Goal: Transaction & Acquisition: Register for event/course

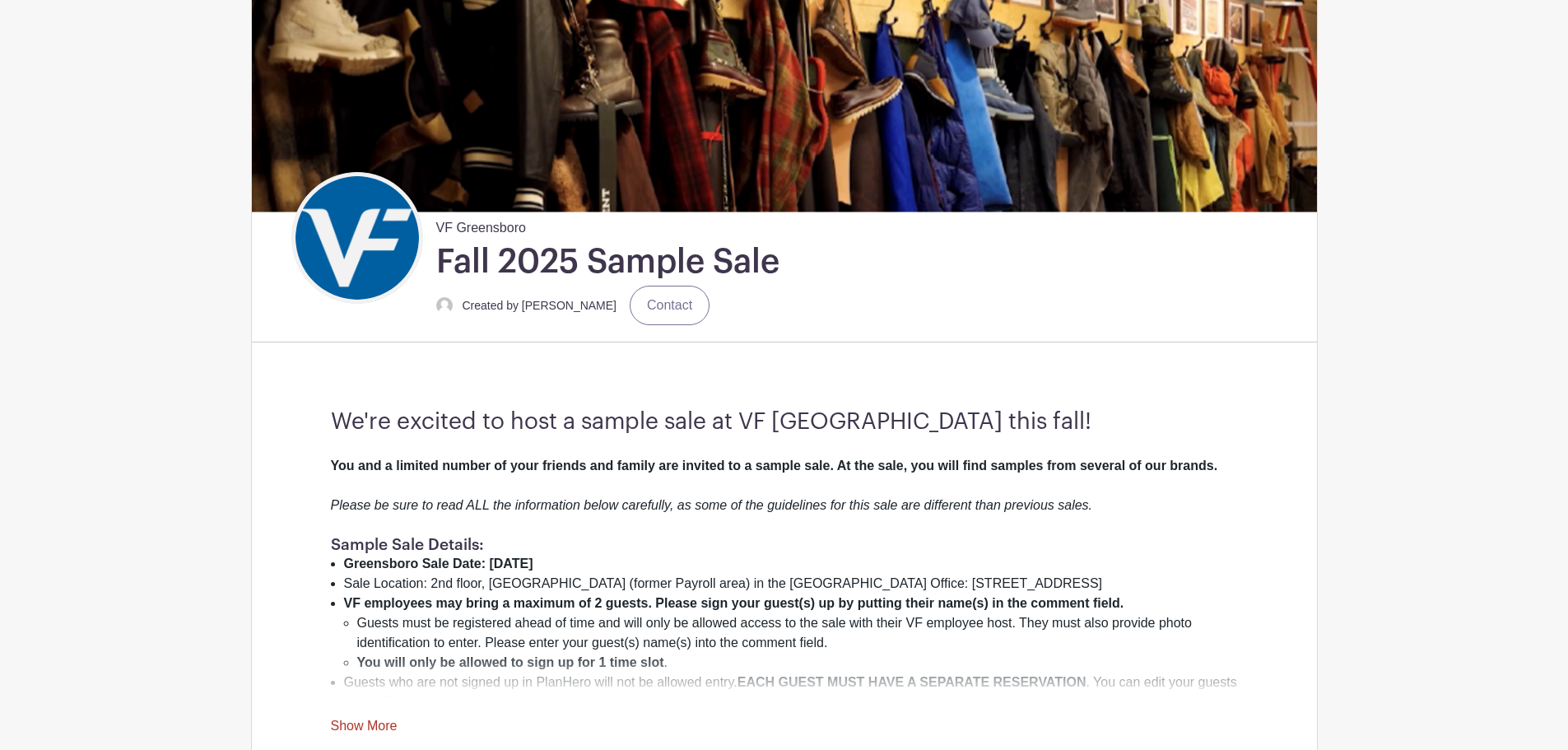
scroll to position [247, 0]
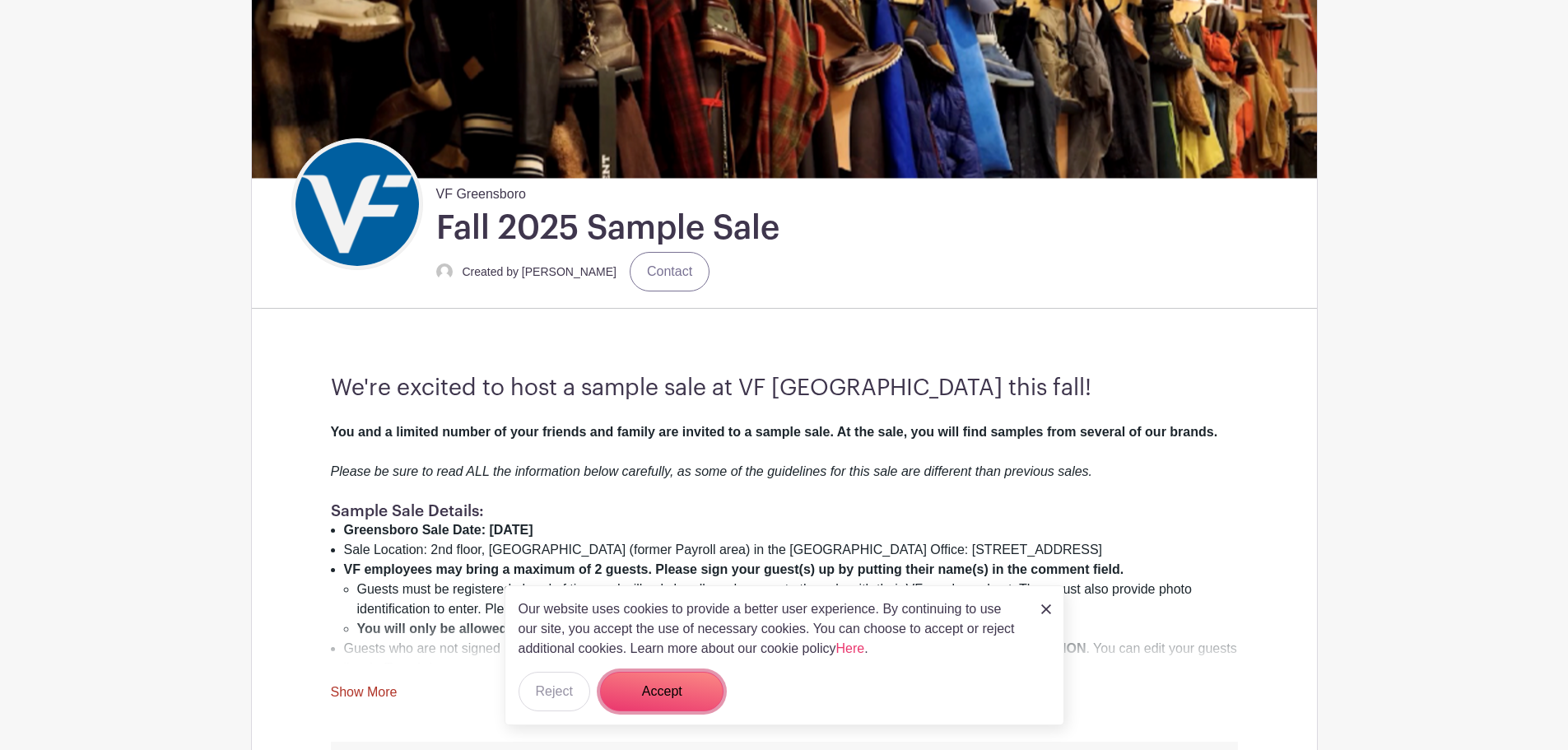
click at [655, 695] on button "Accept" at bounding box center [662, 691] width 124 height 39
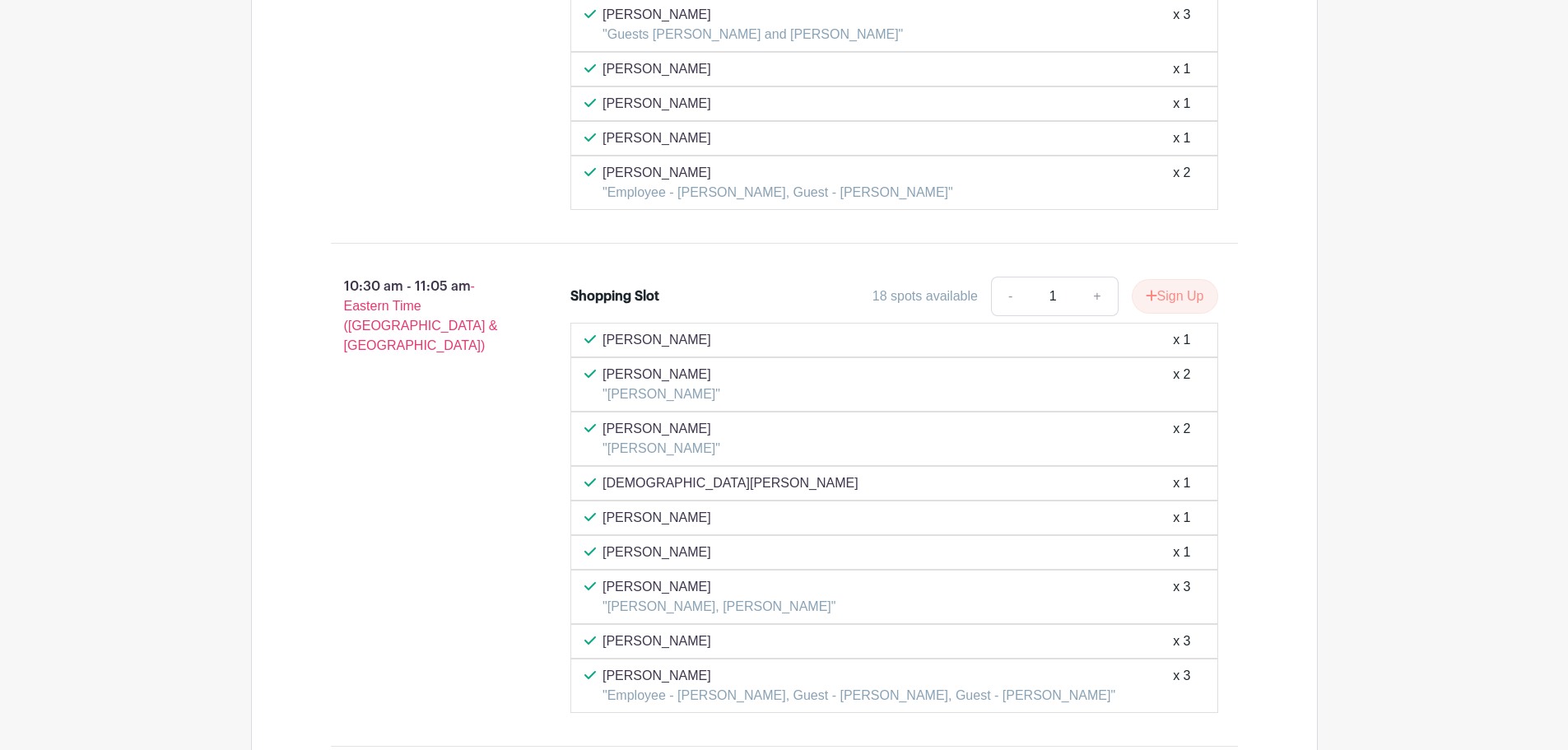
scroll to position [3294, 0]
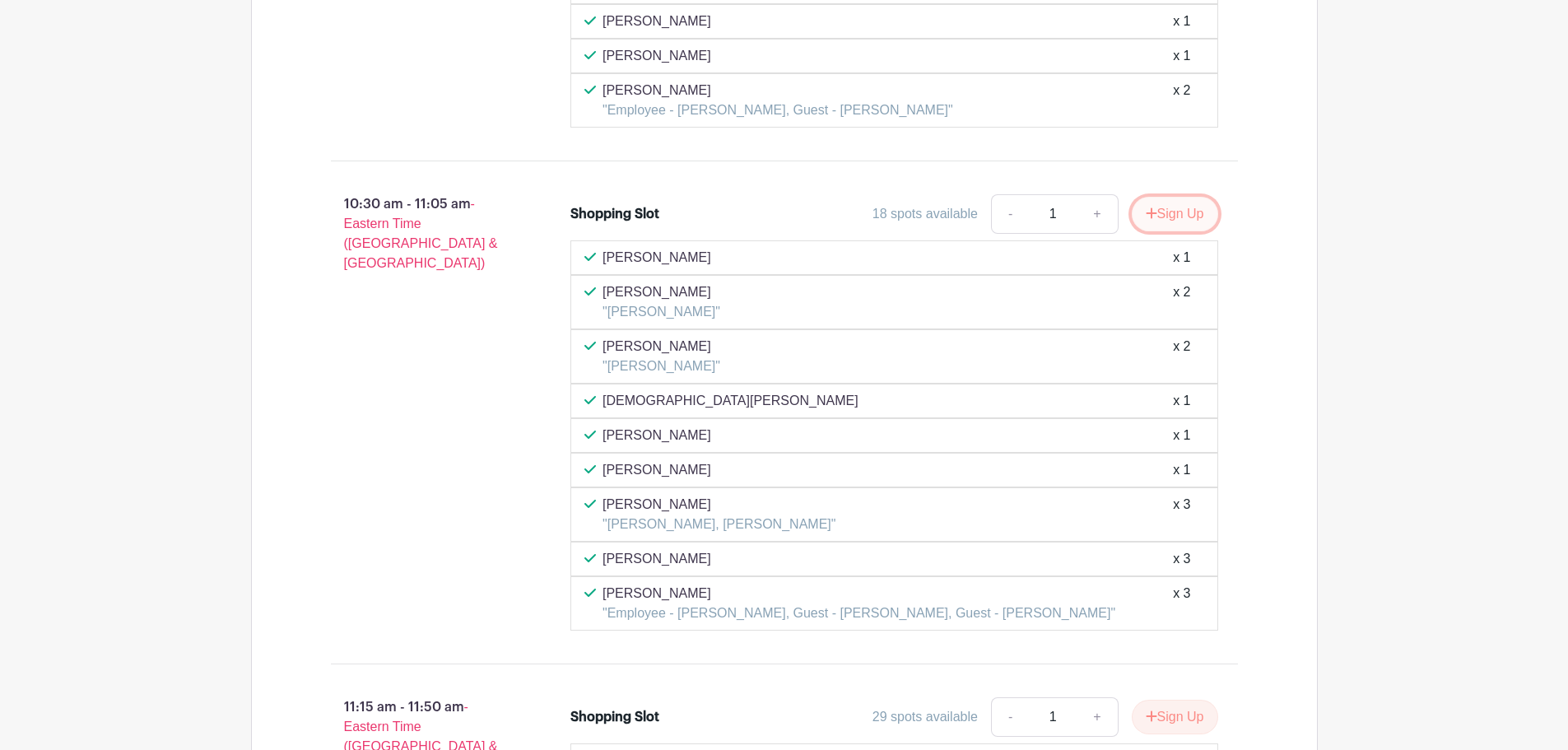
click at [1177, 220] on button "Sign Up" at bounding box center [1175, 214] width 86 height 35
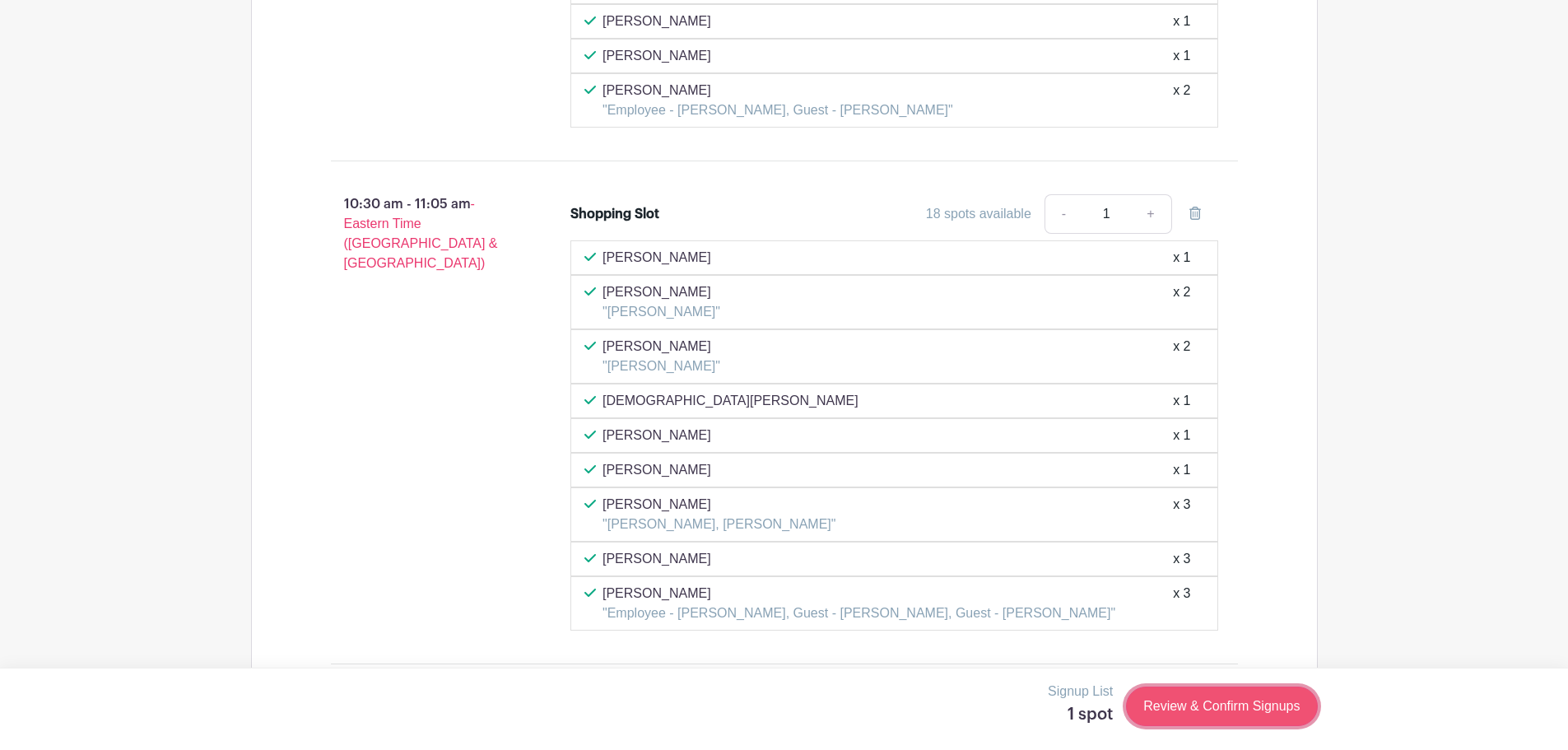
click at [1173, 708] on link "Review & Confirm Signups" at bounding box center [1222, 705] width 191 height 39
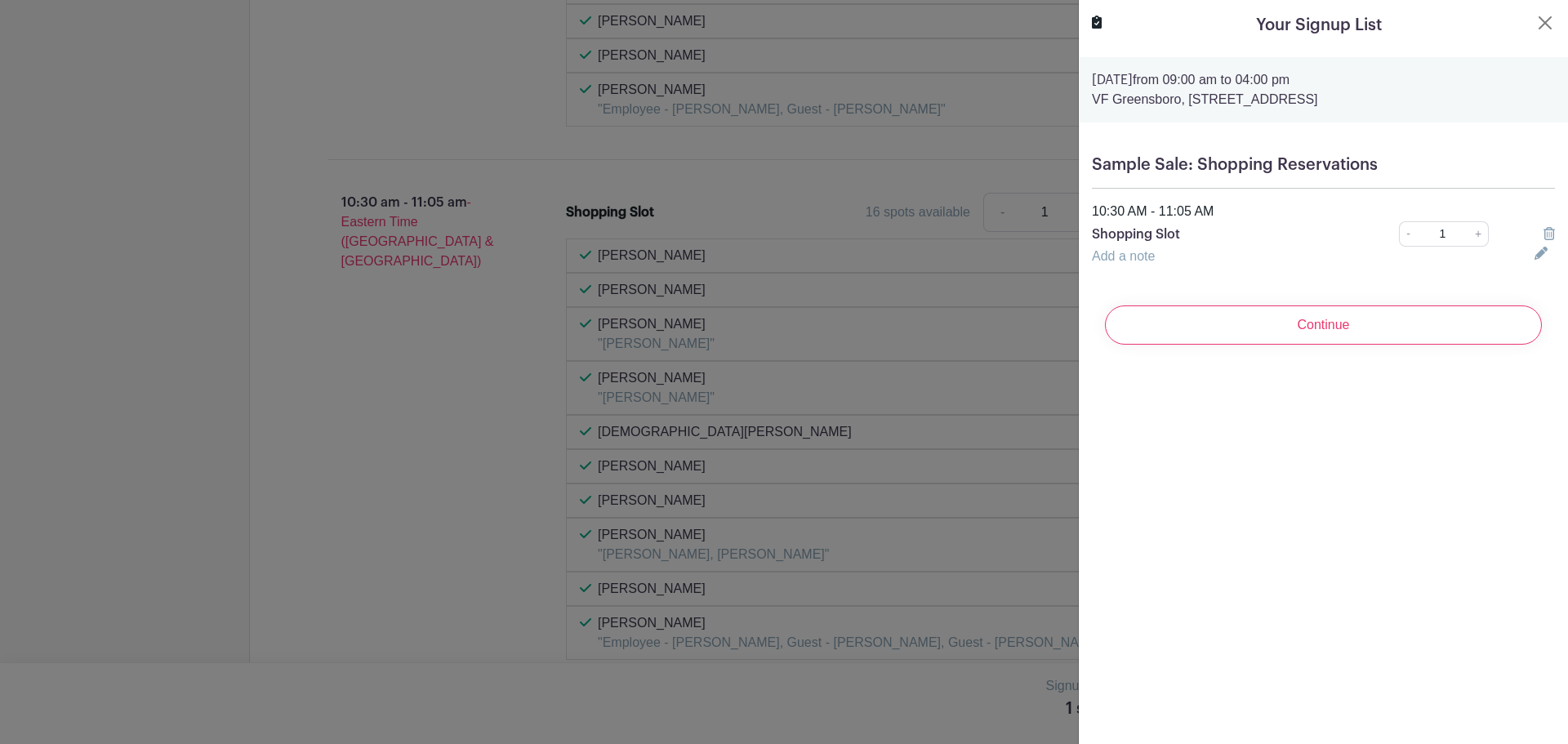
click at [1129, 257] on link "Add a note" at bounding box center [1124, 256] width 63 height 14
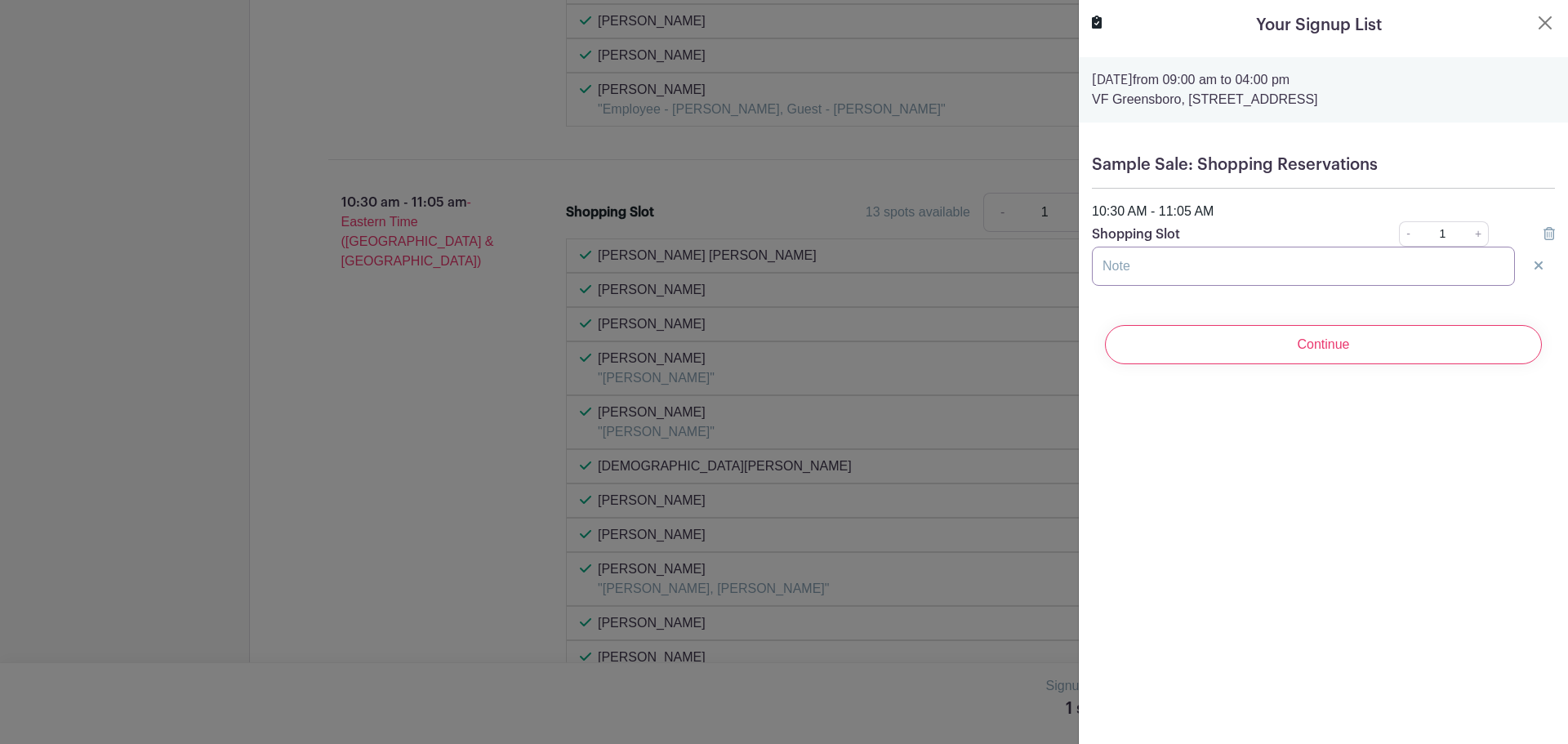
click at [1131, 258] on input "text" at bounding box center [1304, 265] width 423 height 39
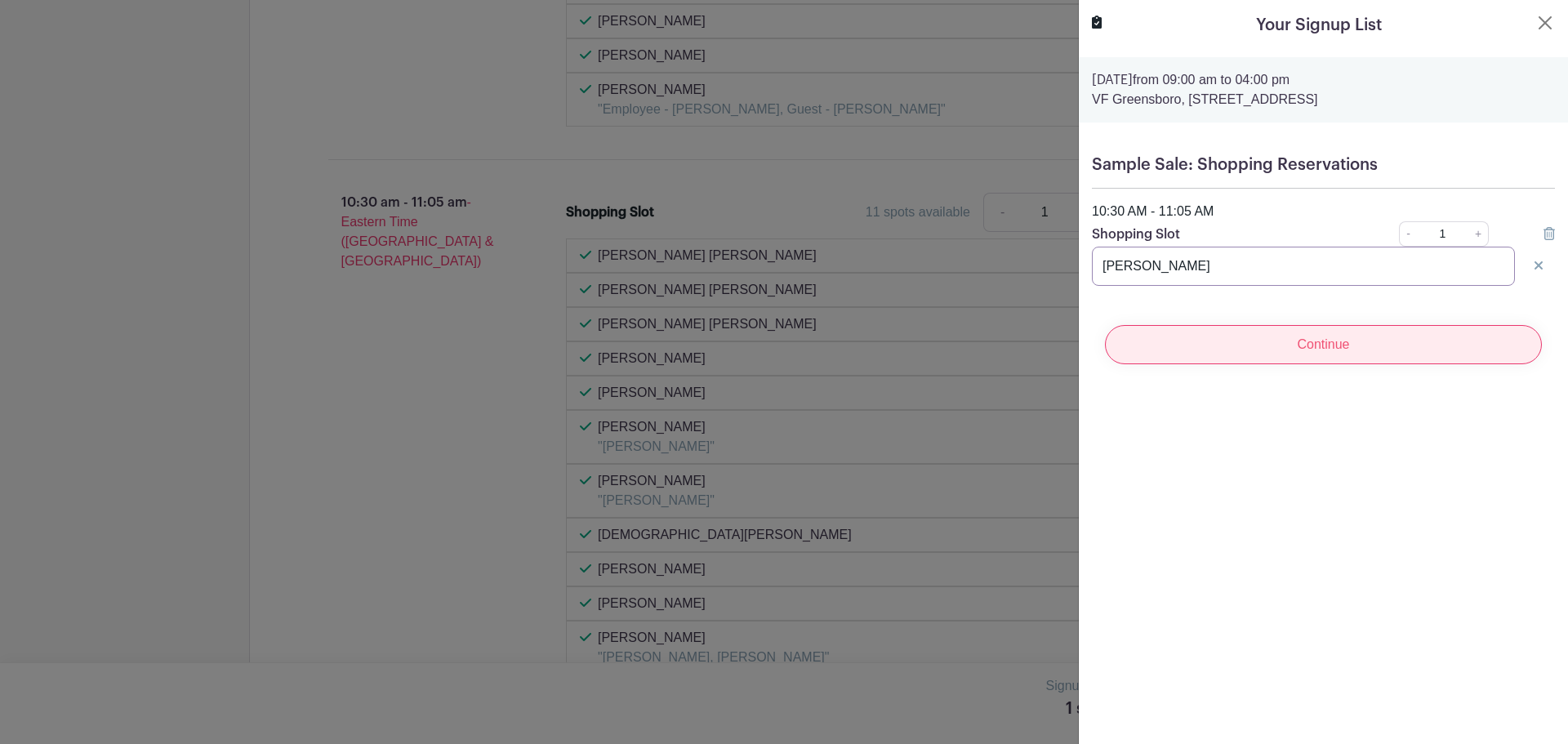
type input "[PERSON_NAME]"
click at [1276, 334] on input "Continue" at bounding box center [1323, 344] width 437 height 39
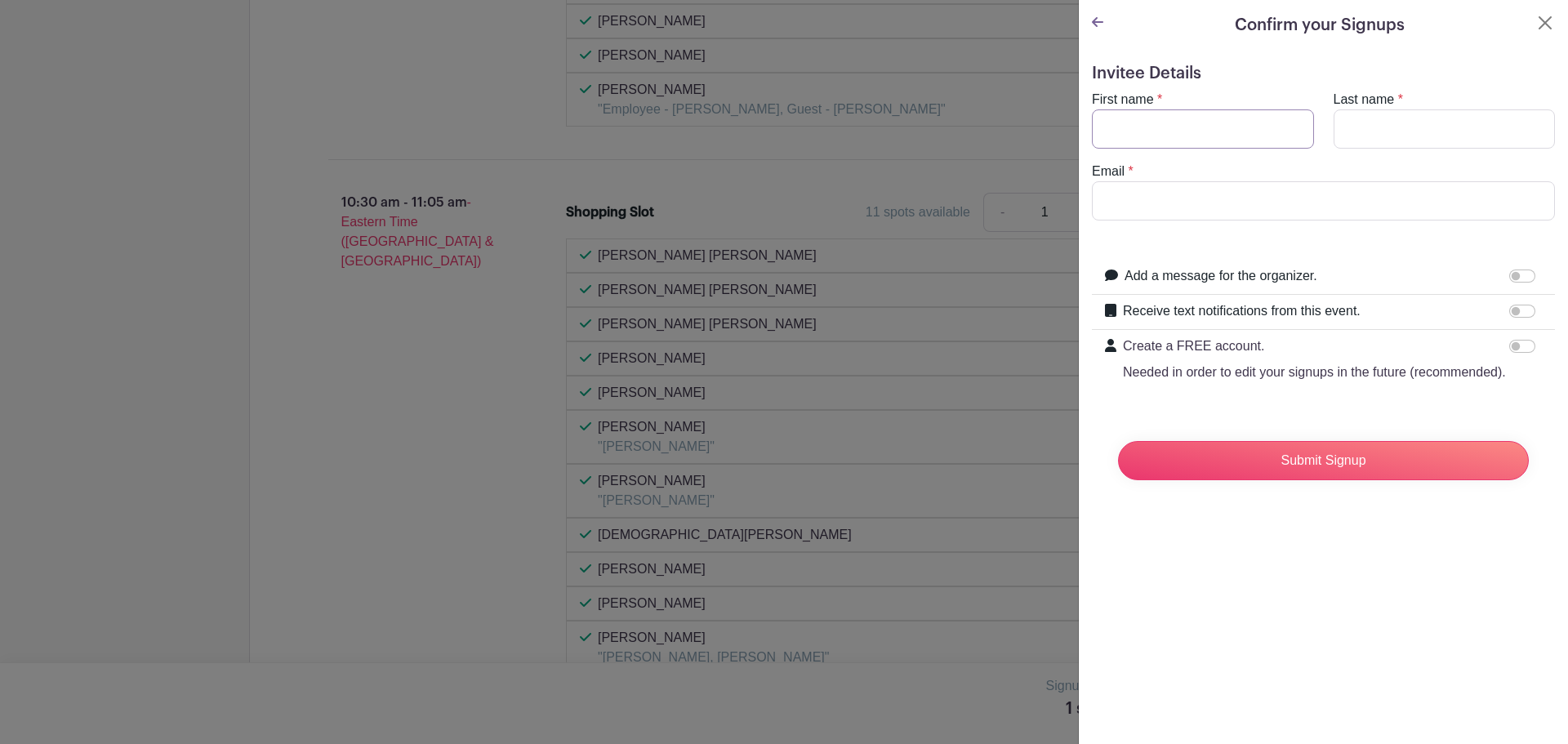
click at [1142, 130] on input "First name" at bounding box center [1203, 128] width 222 height 39
type input "[PERSON_NAME]"
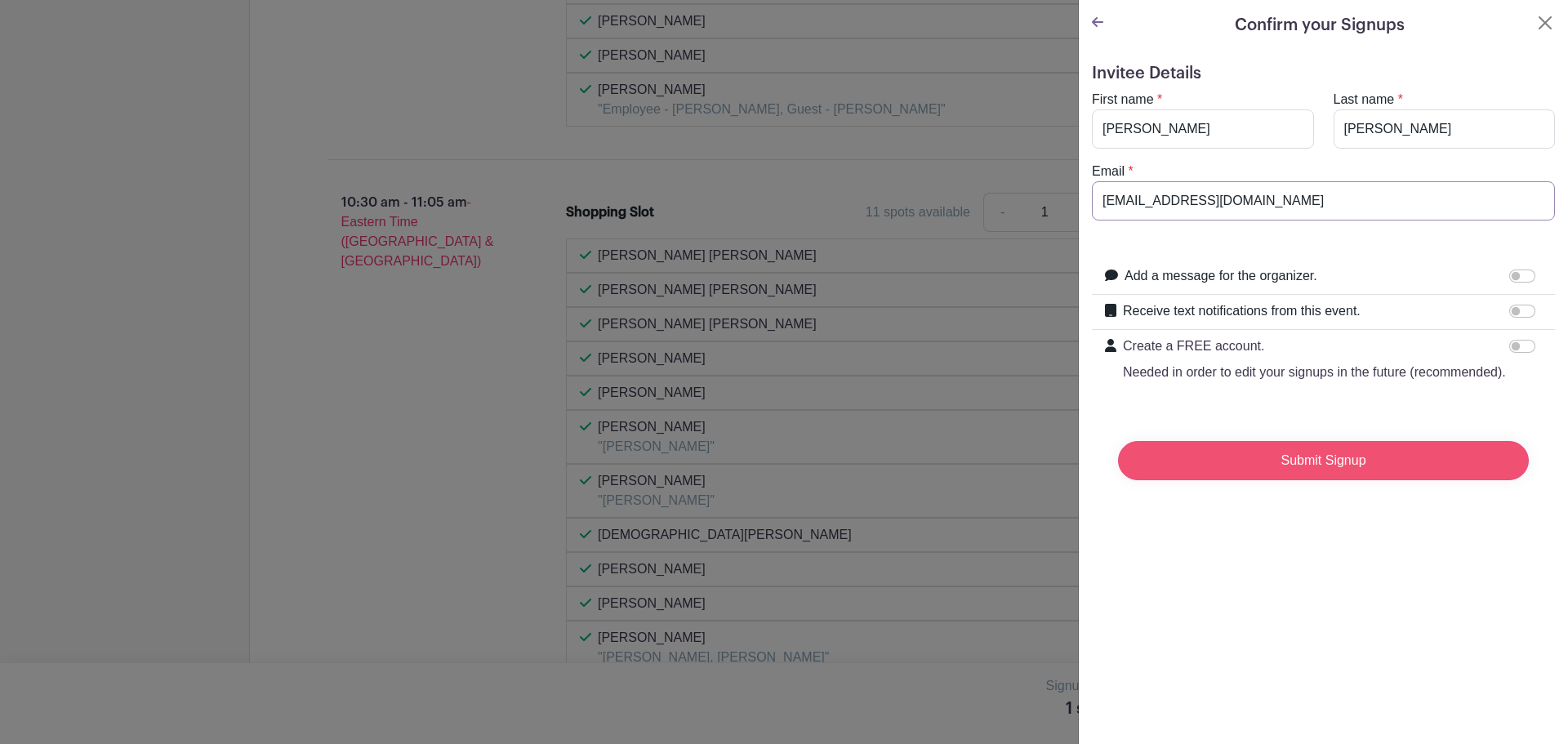
type input "[EMAIL_ADDRESS][DOMAIN_NAME]"
click at [1274, 472] on input "Submit Signup" at bounding box center [1322, 460] width 411 height 39
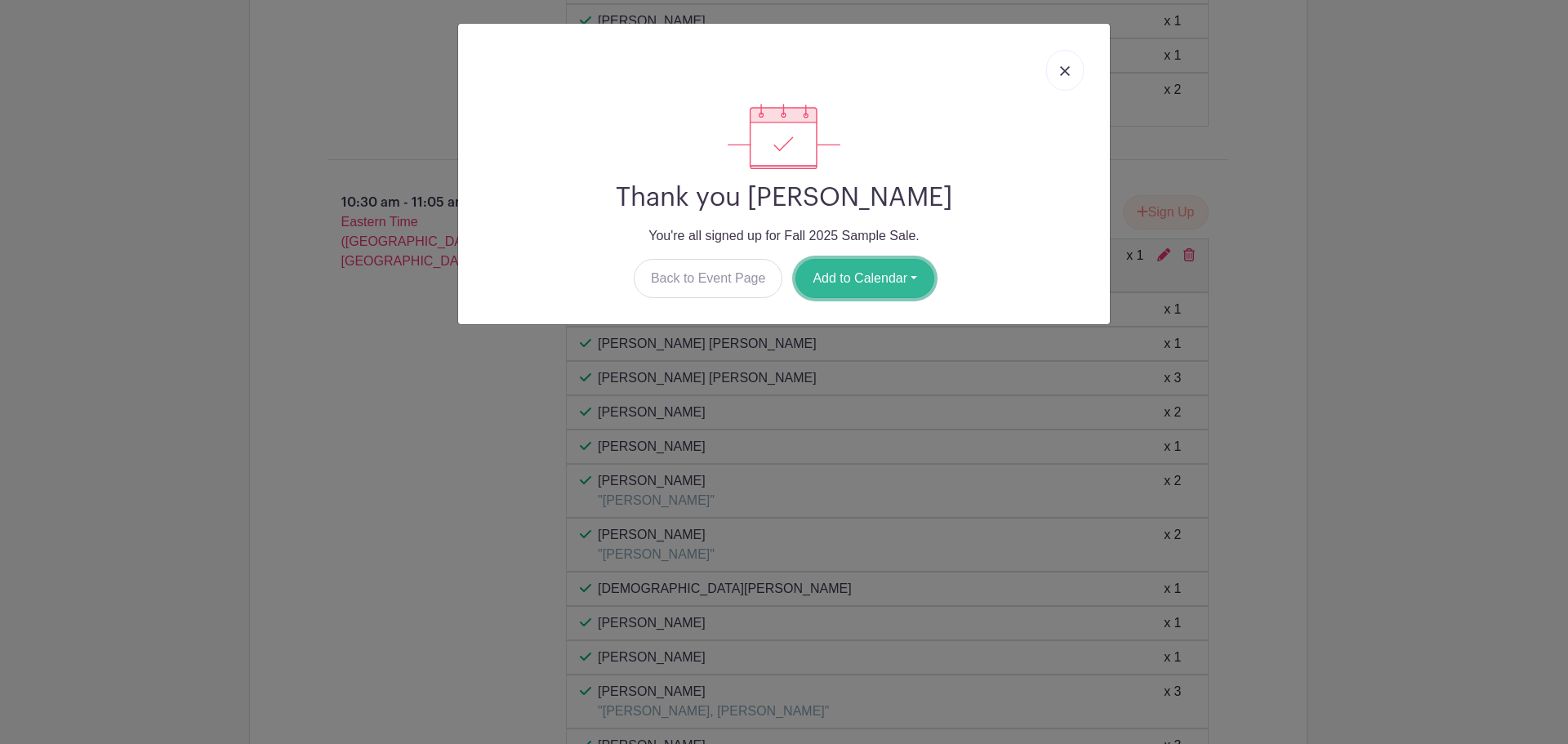
click at [852, 278] on button "Add to Calendar" at bounding box center [865, 278] width 139 height 39
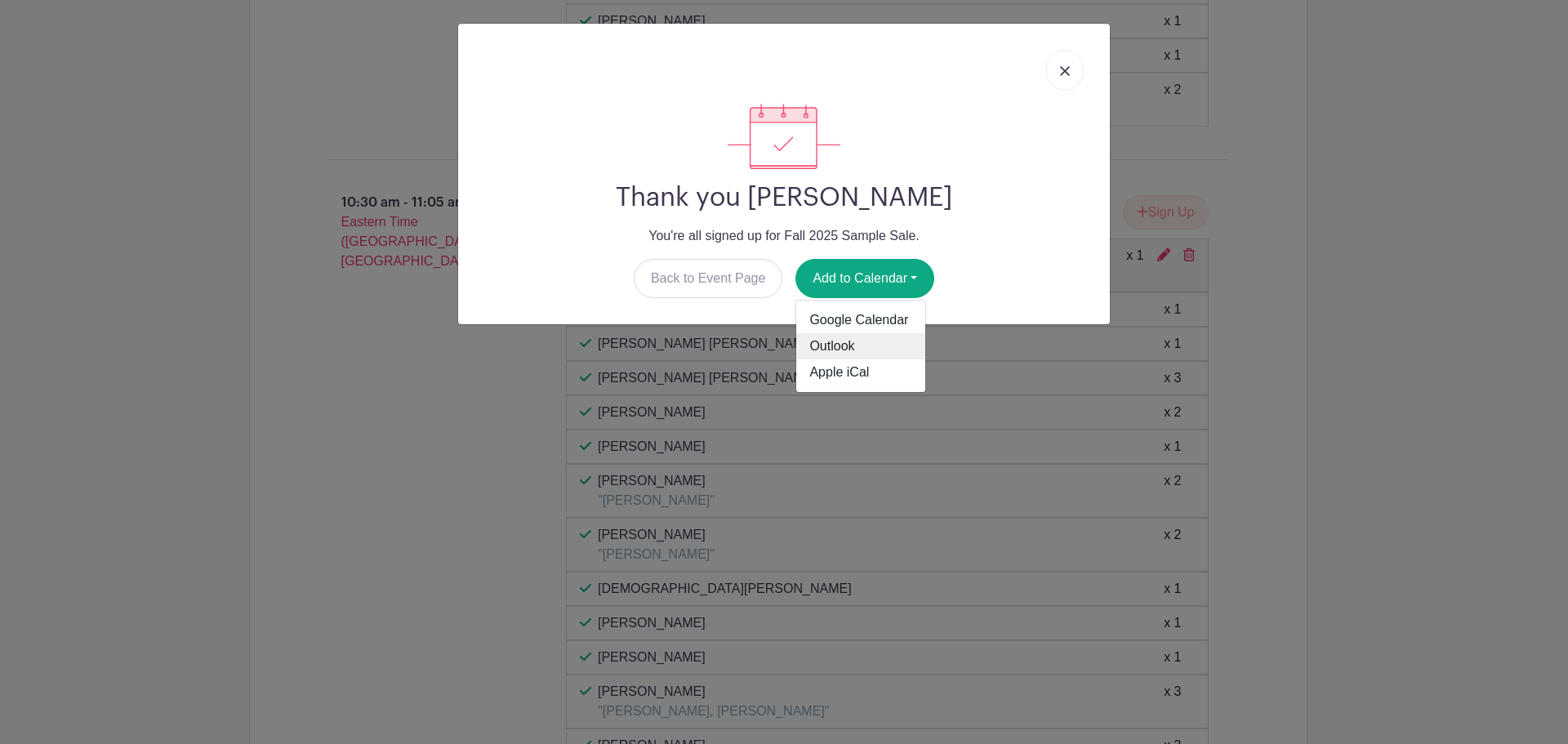
click at [838, 343] on link "Outlook" at bounding box center [860, 346] width 129 height 26
click at [1074, 68] on link at bounding box center [1065, 70] width 38 height 41
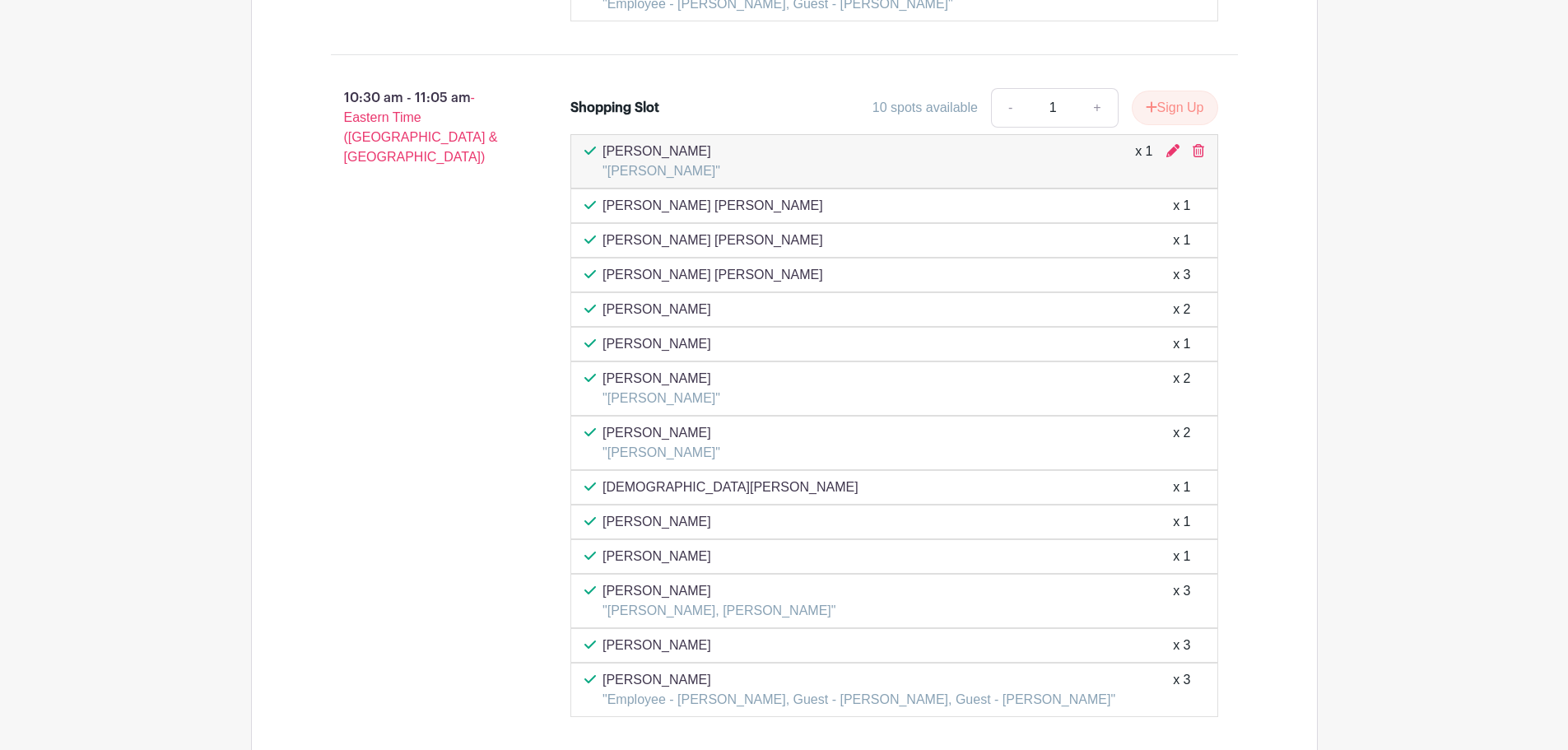
scroll to position [3376, 0]
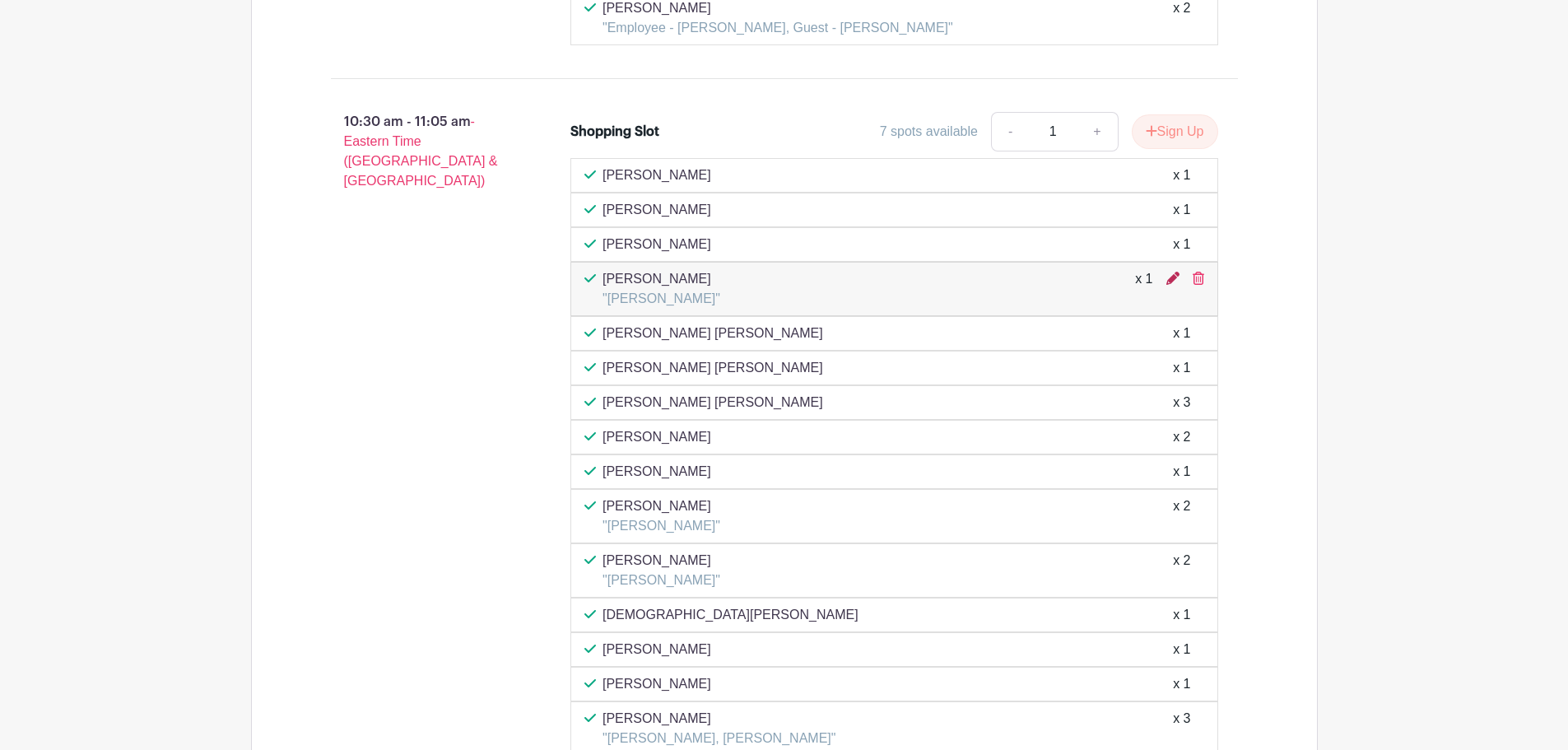
click at [1175, 277] on icon at bounding box center [1173, 279] width 13 height 13
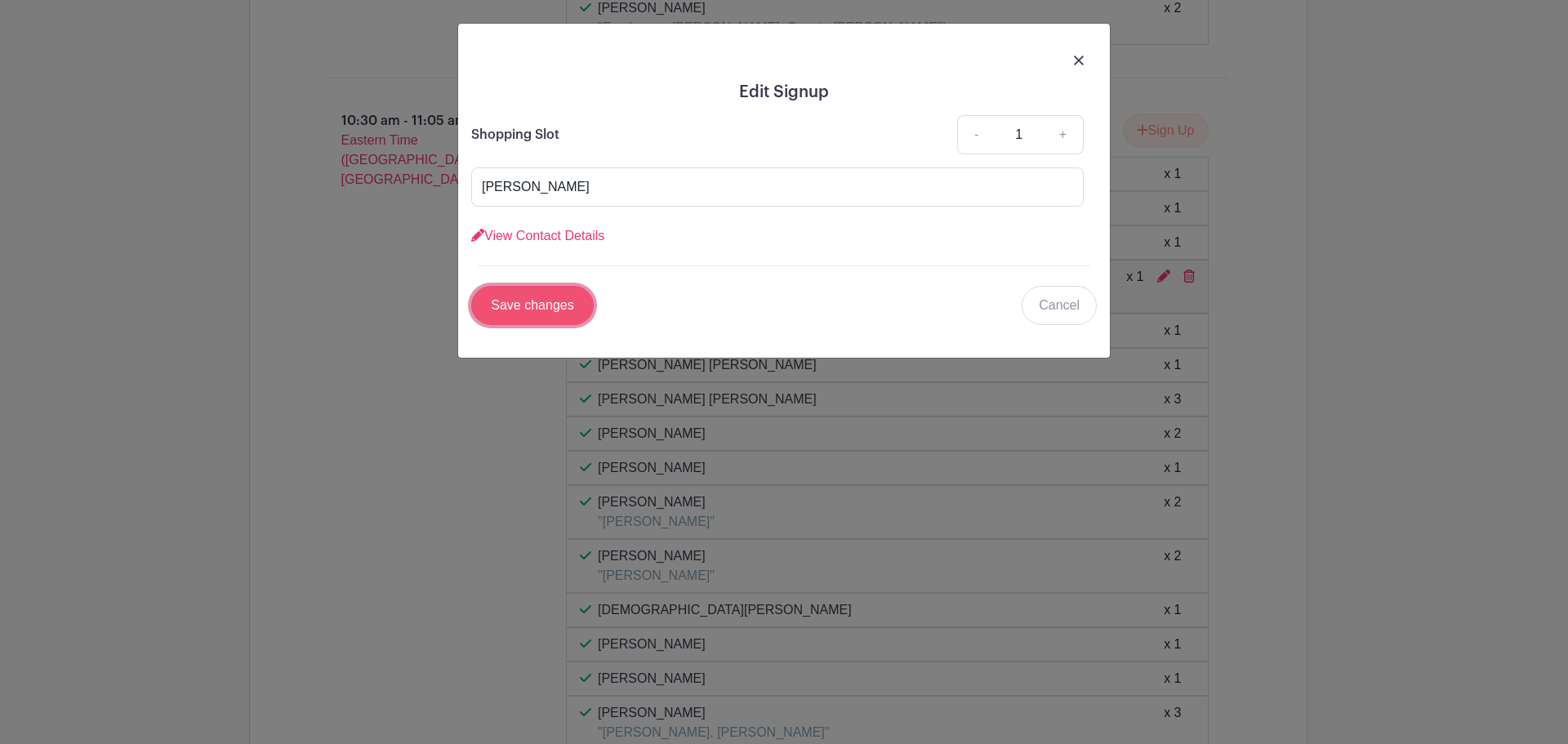
click at [544, 312] on input "Save changes" at bounding box center [533, 305] width 123 height 39
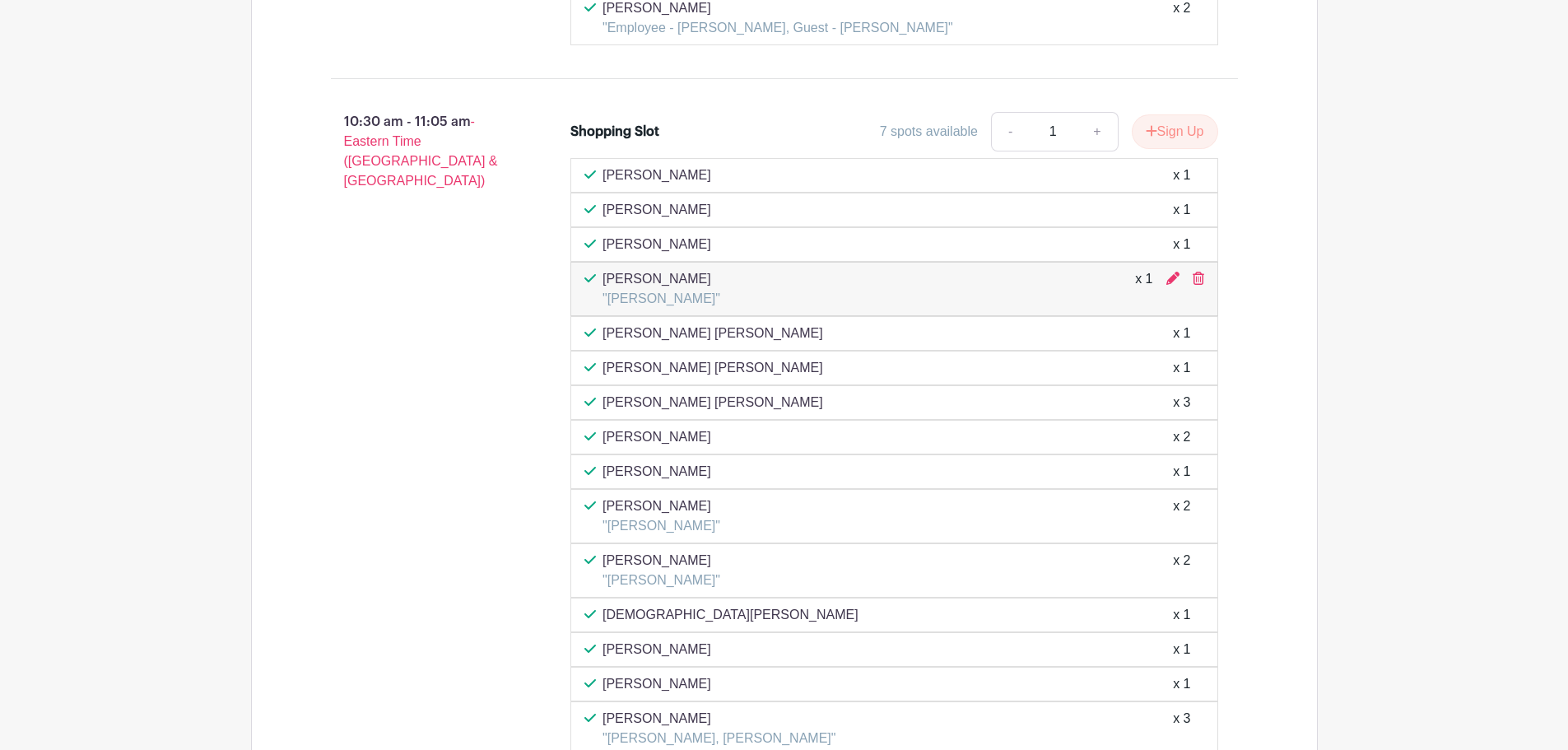
click at [651, 297] on p ""[PERSON_NAME]"" at bounding box center [661, 299] width 117 height 20
drag, startPoint x: 670, startPoint y: 298, endPoint x: 622, endPoint y: 299, distance: 48.0
click at [622, 299] on p ""[PERSON_NAME]"" at bounding box center [661, 299] width 117 height 20
click at [642, 297] on p ""[PERSON_NAME]"" at bounding box center [661, 299] width 117 height 20
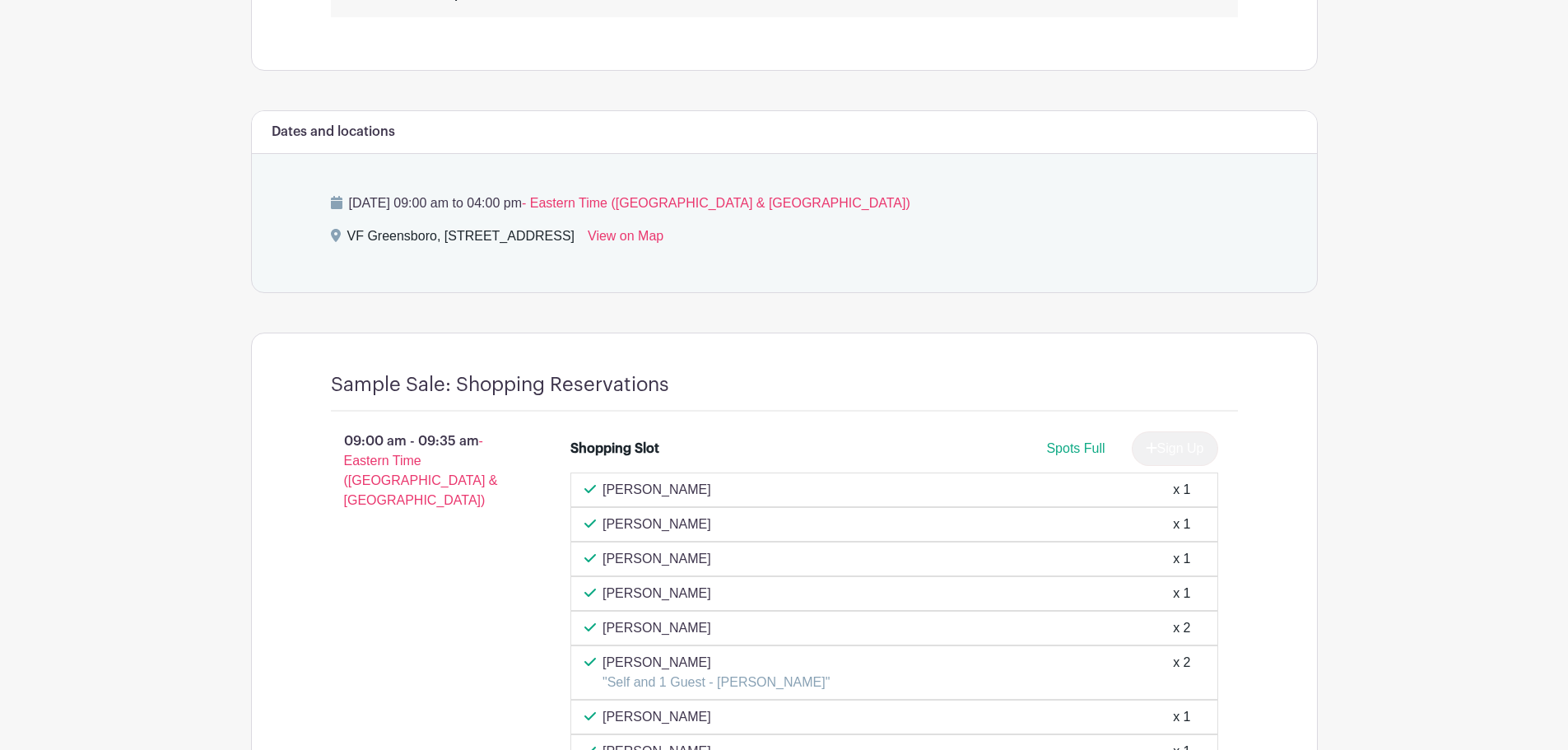
scroll to position [988, 0]
